Goal: Task Accomplishment & Management: Manage account settings

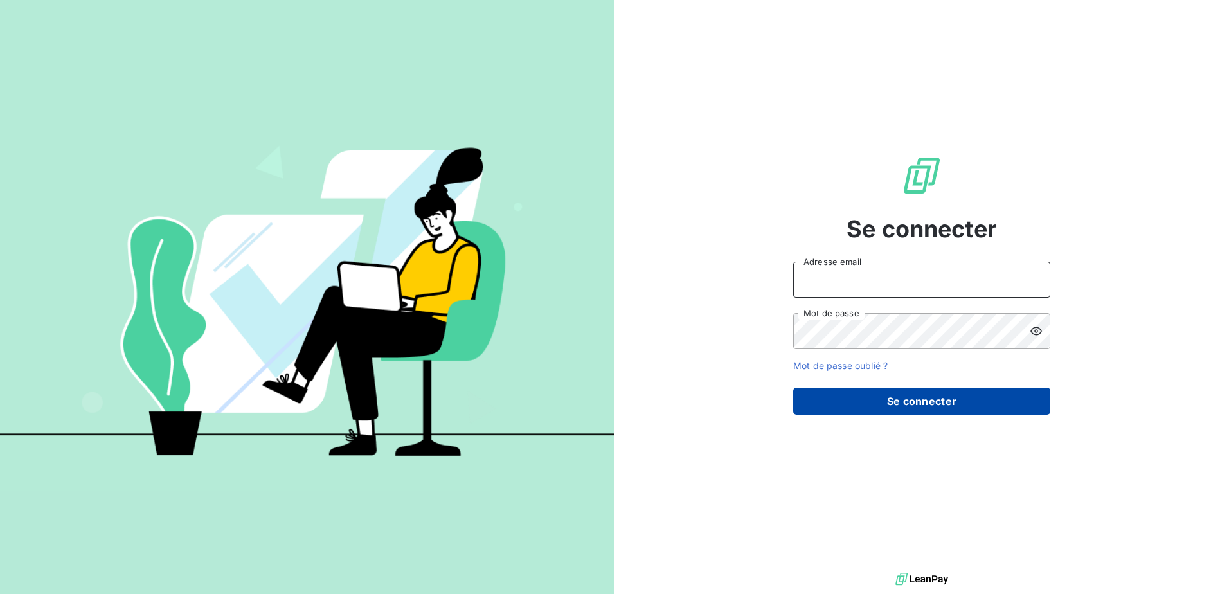
type input "[EMAIL_ADDRESS][DOMAIN_NAME]"
click at [889, 392] on button "Se connecter" at bounding box center [921, 401] width 257 height 27
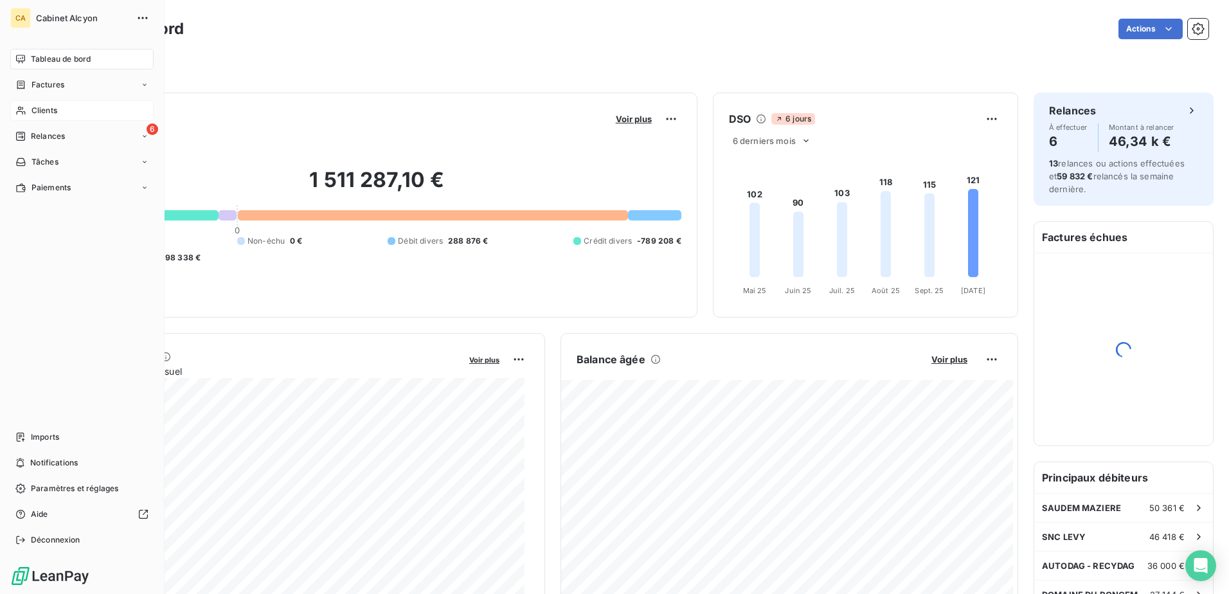
click at [37, 115] on span "Clients" at bounding box center [45, 111] width 26 height 12
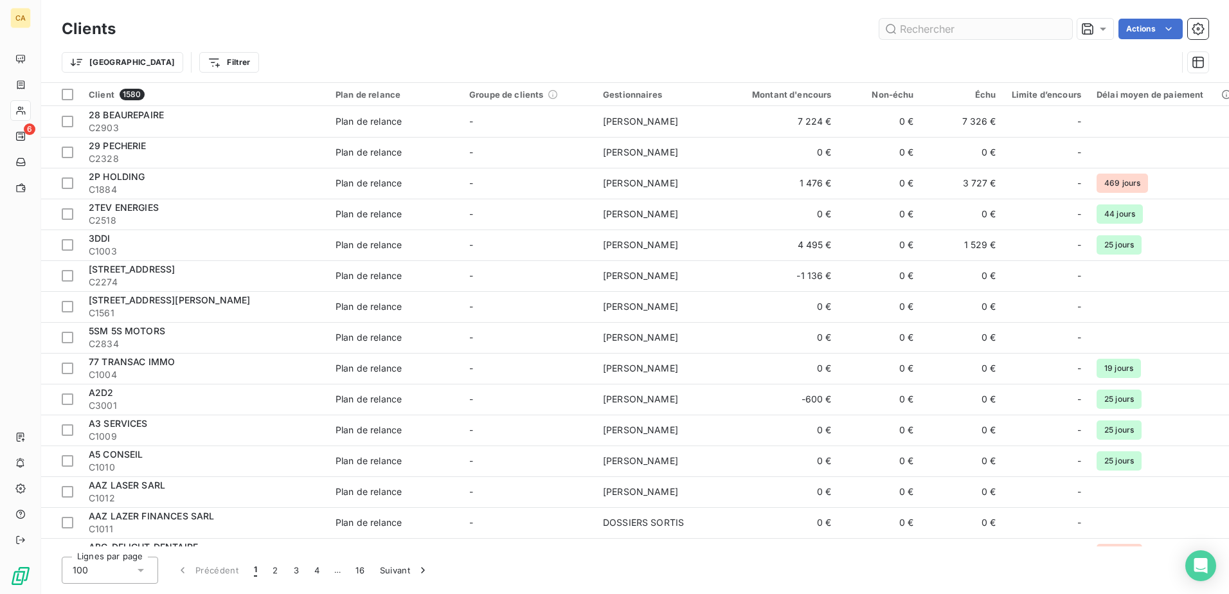
click at [921, 31] on input "text" at bounding box center [976, 29] width 193 height 21
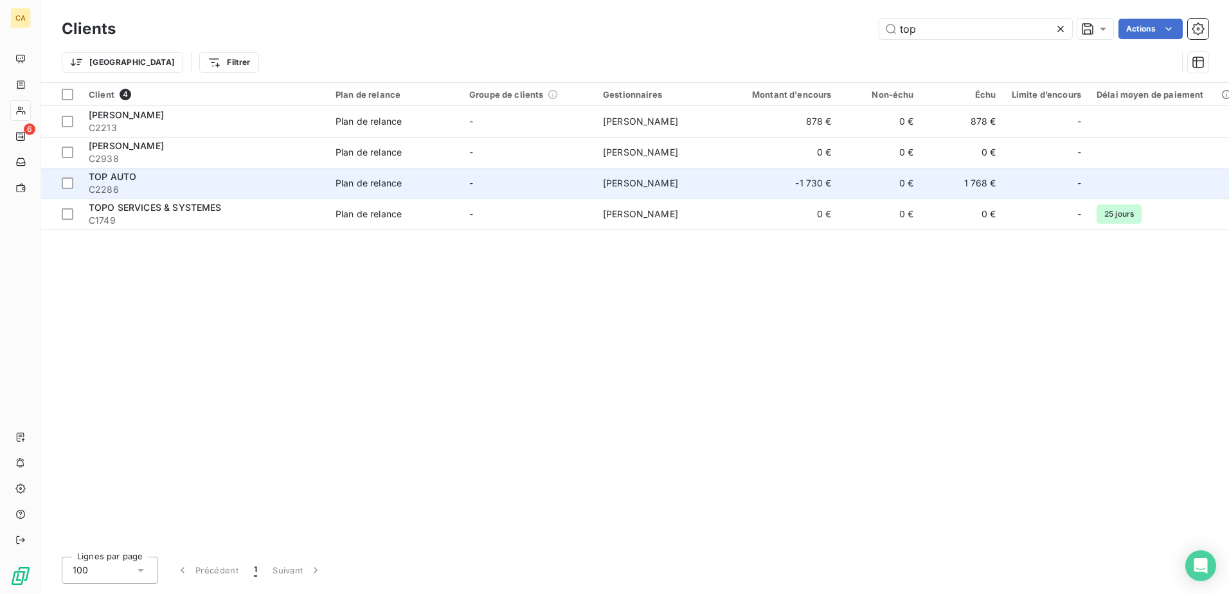
type input "top"
click at [195, 192] on span "C2286" at bounding box center [204, 189] width 231 height 13
